Goal: Contribute content

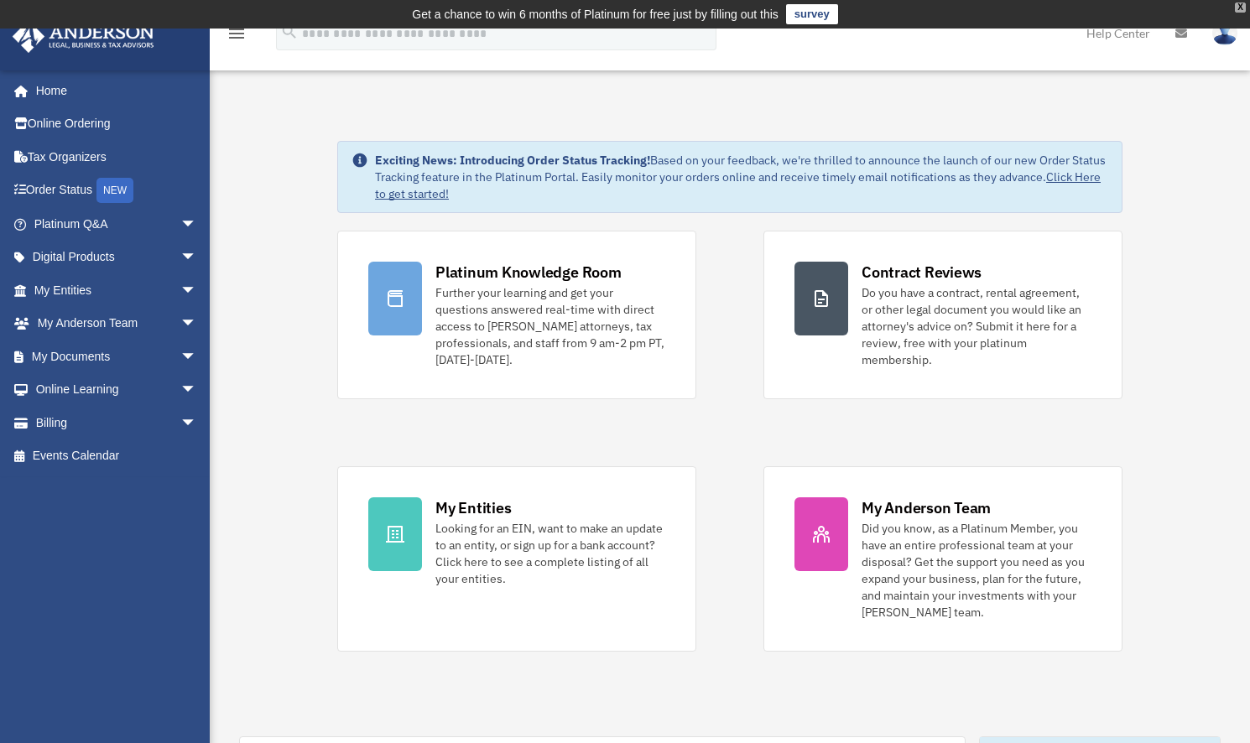
click at [1240, 3] on div "X" at bounding box center [1240, 8] width 11 height 10
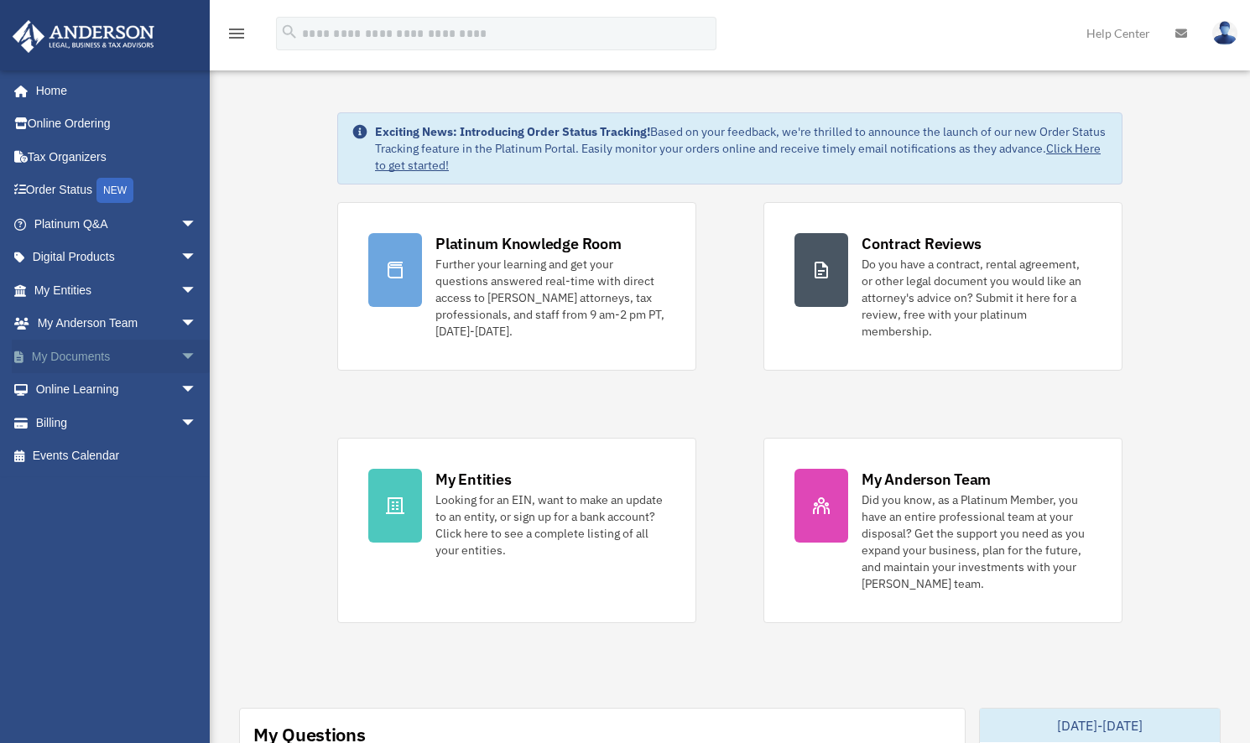
click at [104, 351] on link "My Documents arrow_drop_down" at bounding box center [117, 357] width 211 height 34
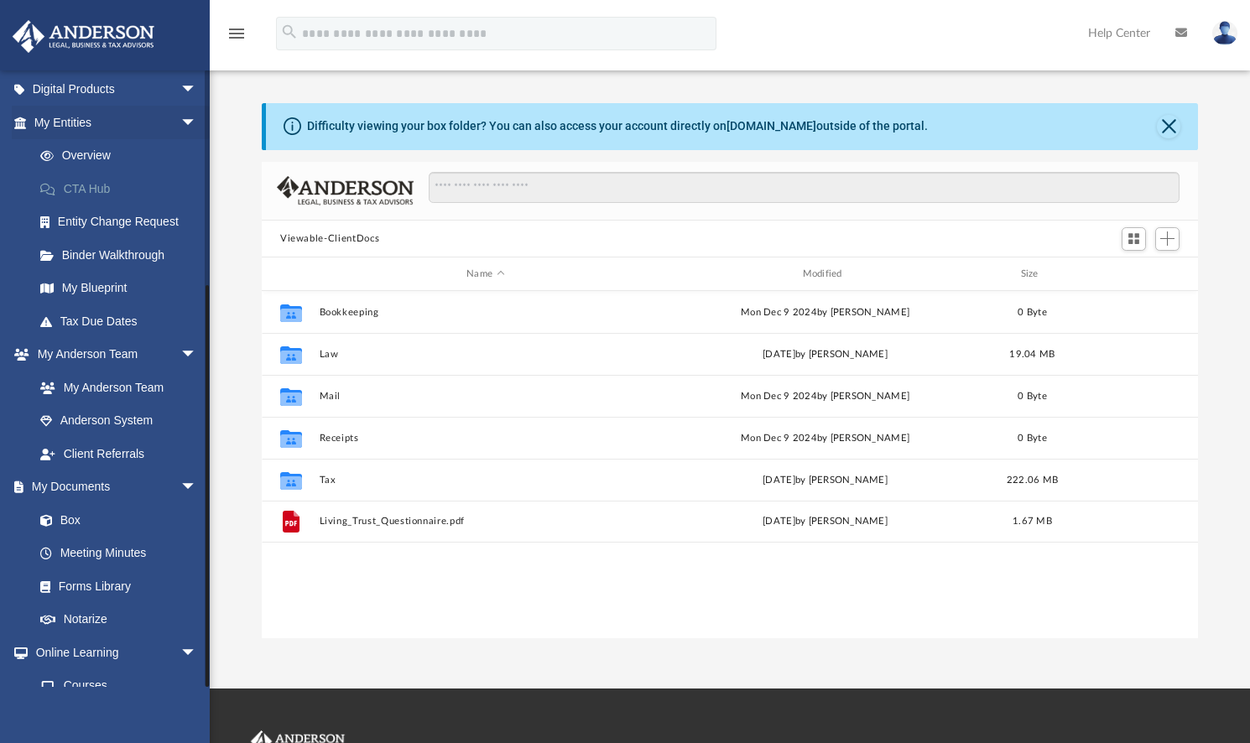
scroll to position [320, 0]
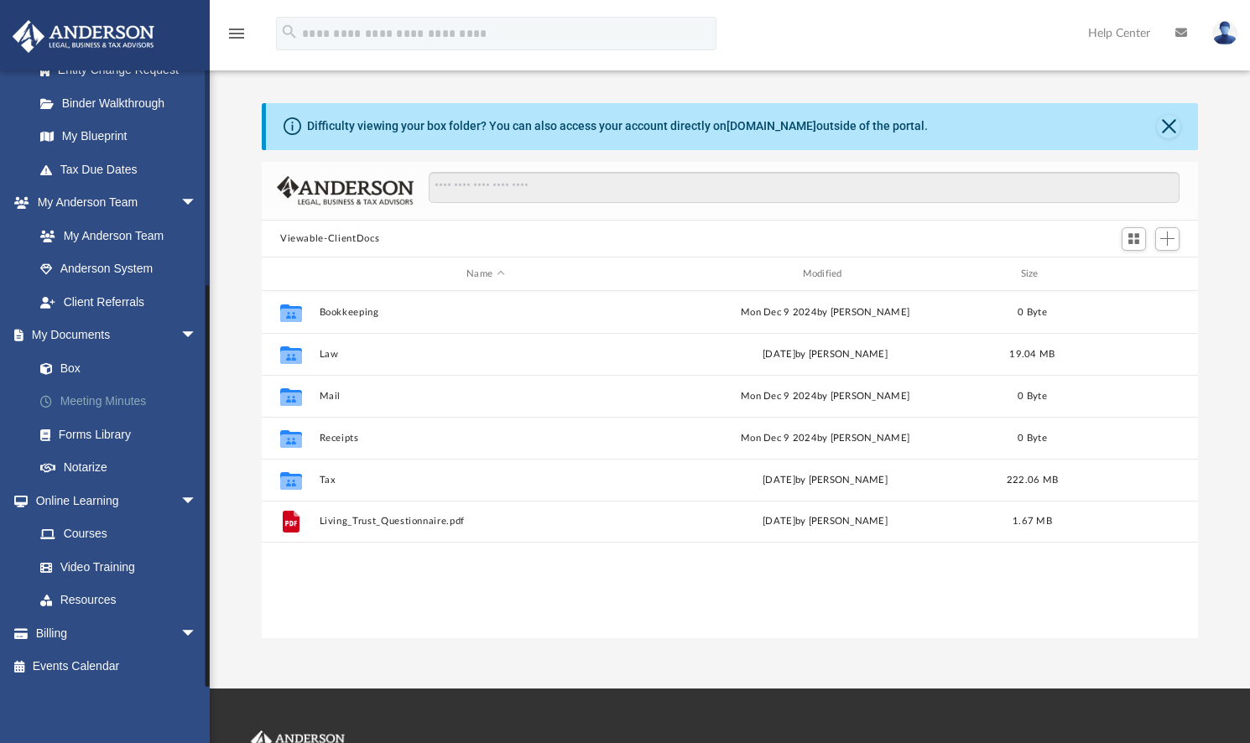
click at [91, 401] on link "Meeting Minutes" at bounding box center [122, 402] width 199 height 34
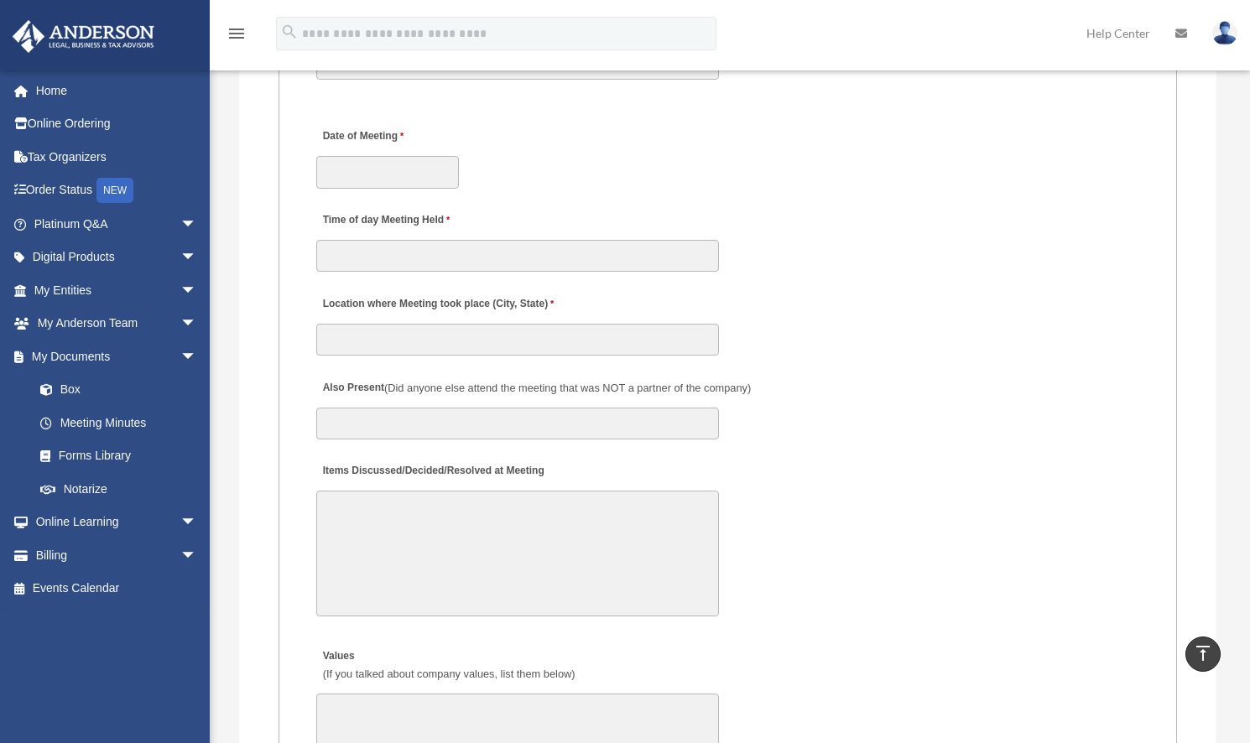
scroll to position [2097, 0]
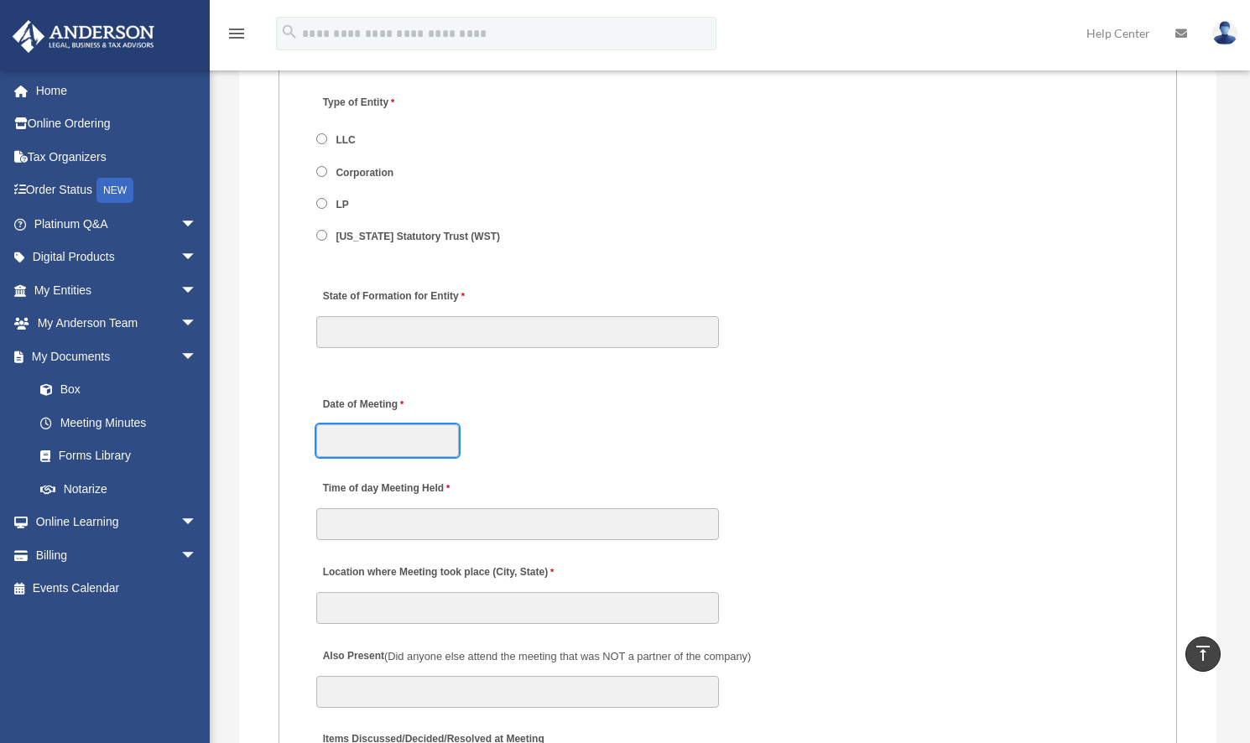
click at [386, 440] on input "Date of Meeting" at bounding box center [387, 440] width 143 height 32
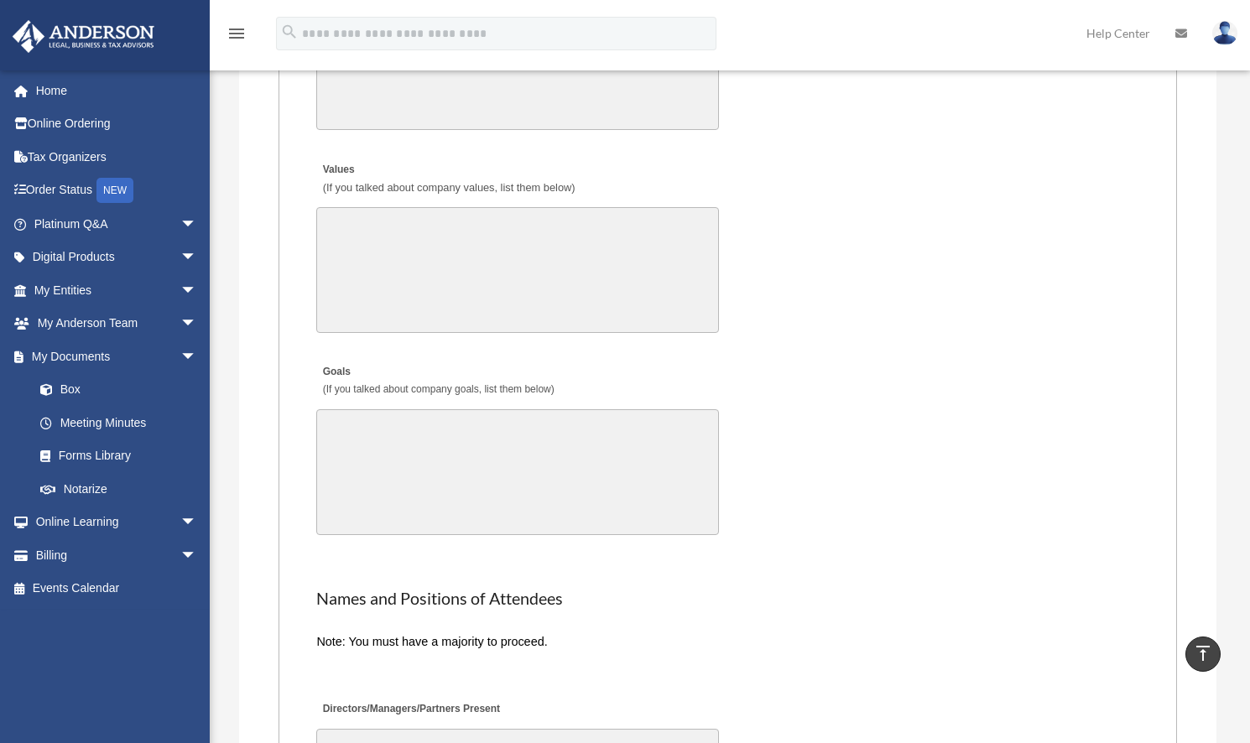
scroll to position [2935, 0]
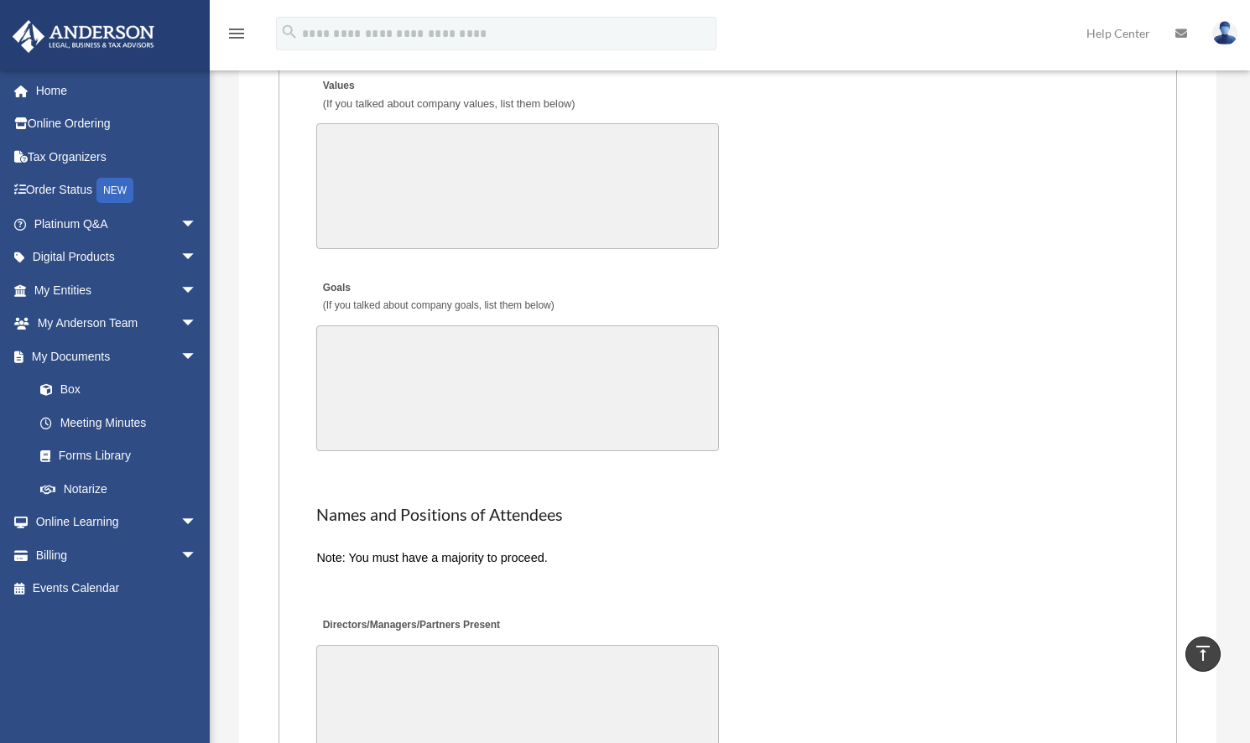
click at [616, 356] on textarea "Goals (If you talked about company goals, list them below)" at bounding box center [517, 388] width 403 height 126
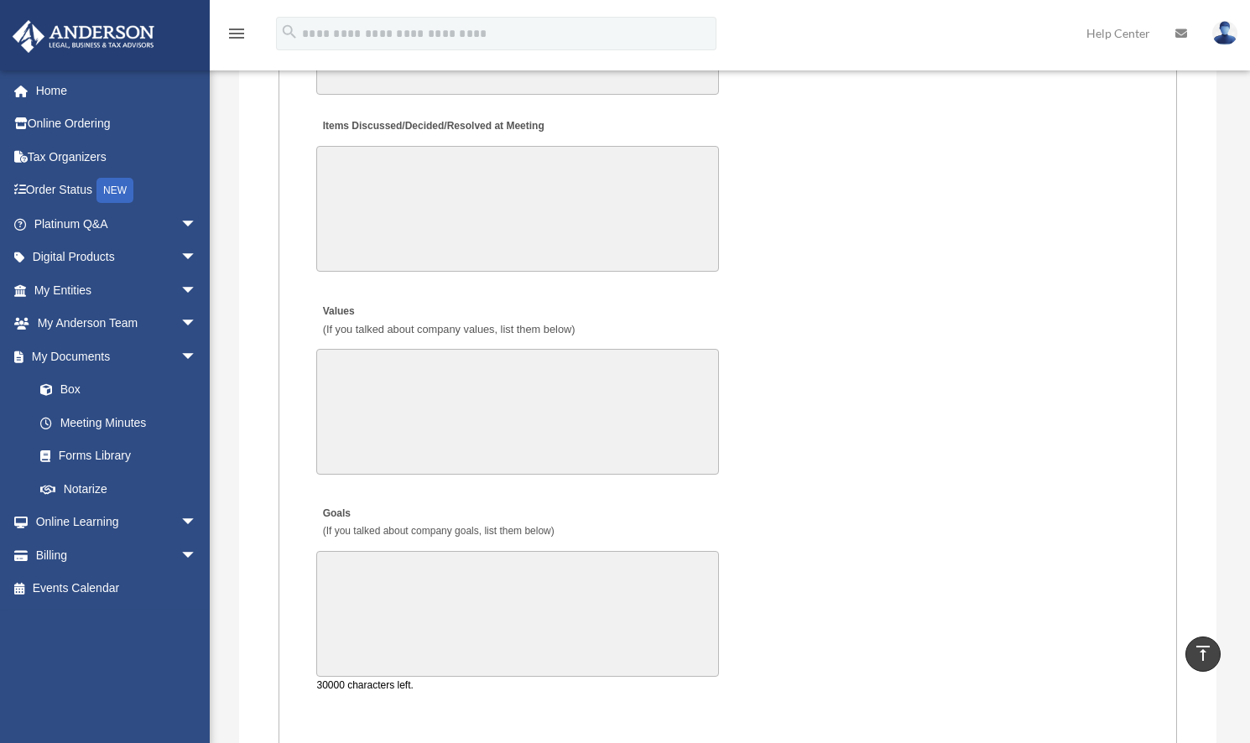
scroll to position [2684, 0]
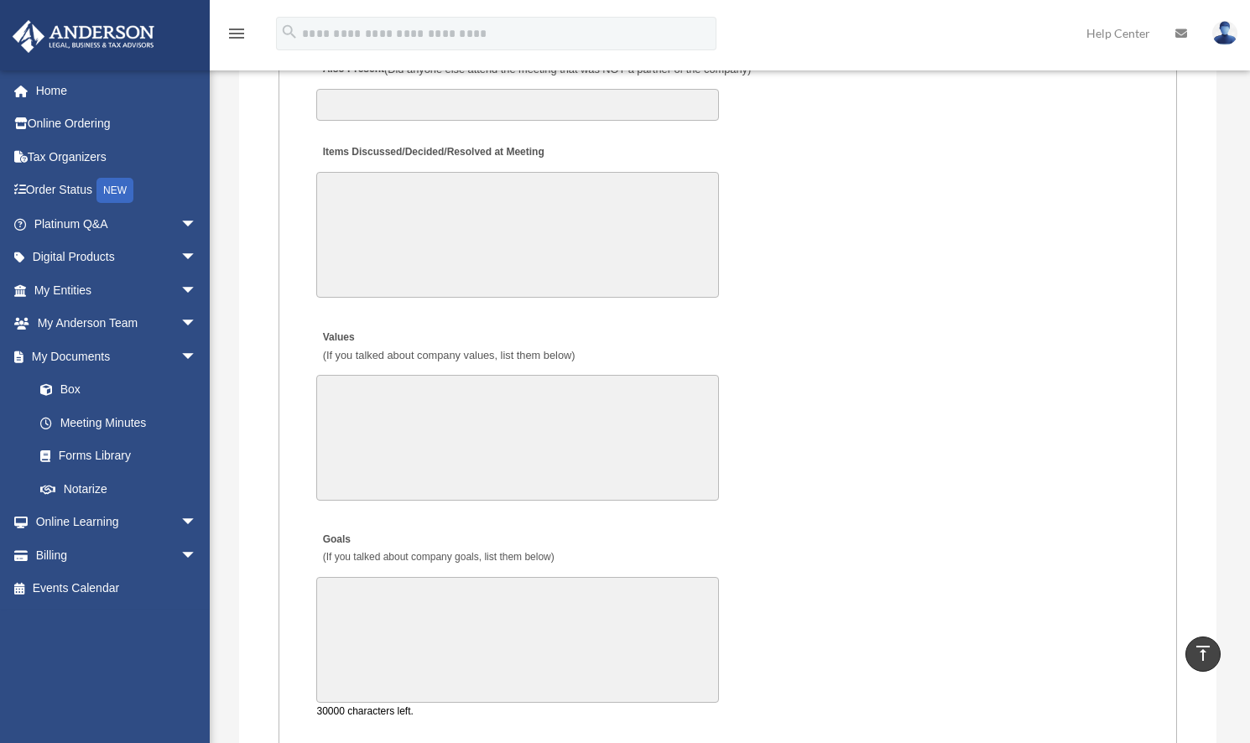
click at [610, 424] on textarea "Values (If you talked about company values, list them below)" at bounding box center [517, 438] width 403 height 126
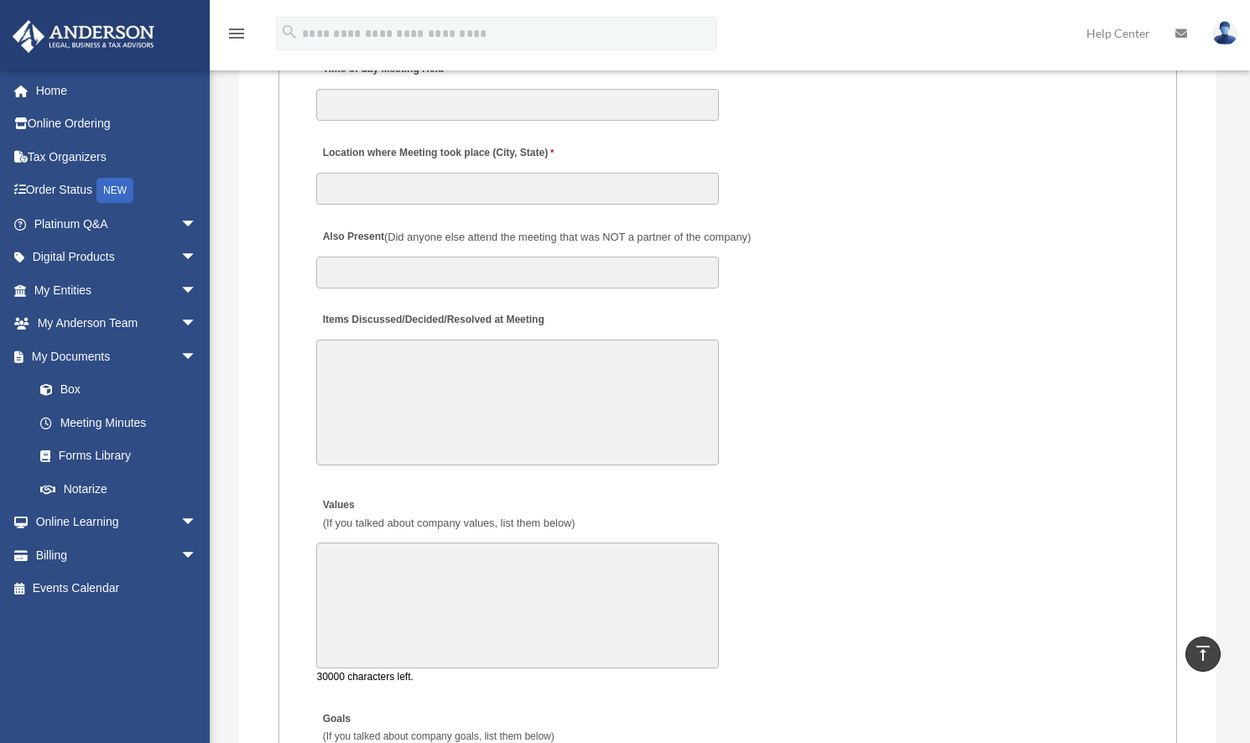
scroll to position [2852, 0]
